Goal: Task Accomplishment & Management: Use online tool/utility

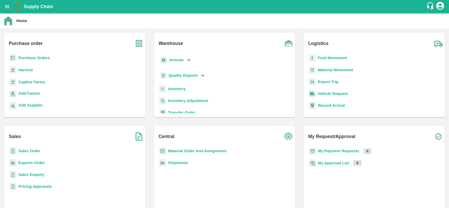
click at [172, 150] on b "Material Order And Assignment" at bounding box center [197, 151] width 58 height 4
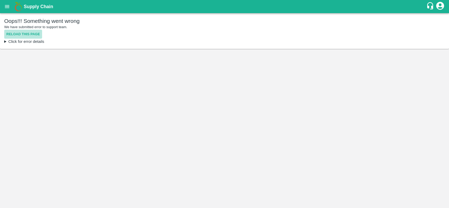
click at [9, 32] on button "Reload this page" at bounding box center [23, 34] width 38 height 9
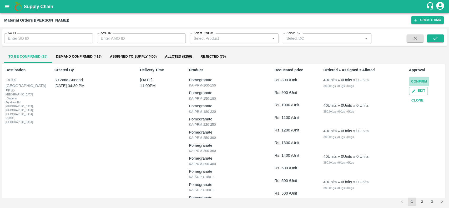
click at [413, 82] on button "Confirm" at bounding box center [419, 81] width 20 height 9
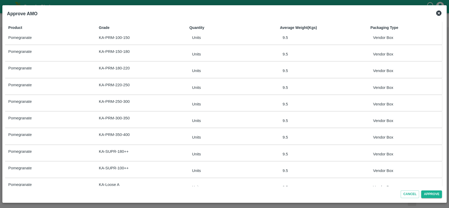
scroll to position [45, 0]
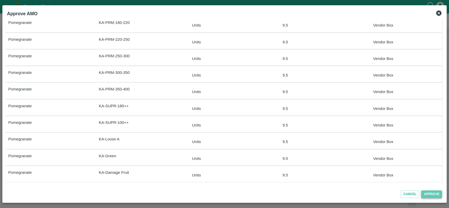
click at [427, 194] on button "Approve" at bounding box center [431, 194] width 21 height 8
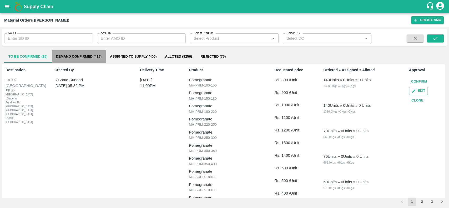
click at [58, 57] on button "Demand Confirmed (419)" at bounding box center [79, 56] width 54 height 13
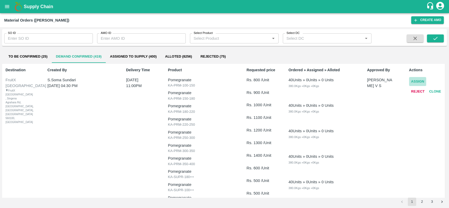
click at [413, 81] on button "Assign" at bounding box center [417, 81] width 17 height 9
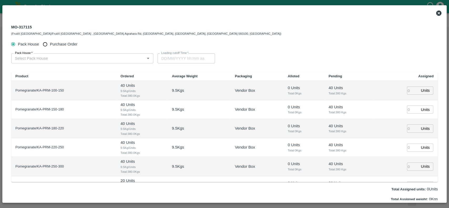
type input "14/08/2025 11:00 PM"
drag, startPoint x: 30, startPoint y: 27, endPoint x: 13, endPoint y: 28, distance: 17.9
click at [13, 28] on div "MO-317115 (FruitX Bangalore/FruitX Bangalore , Singena Agrahara Rd, Gulimangala…" at bounding box center [146, 30] width 270 height 13
copy div "MO-317115"
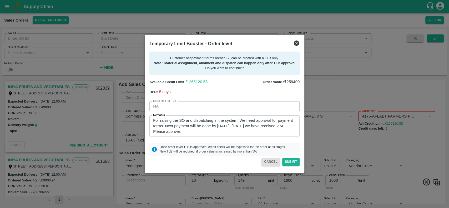
scroll to position [6, 0]
